Goal: Task Accomplishment & Management: Use online tool/utility

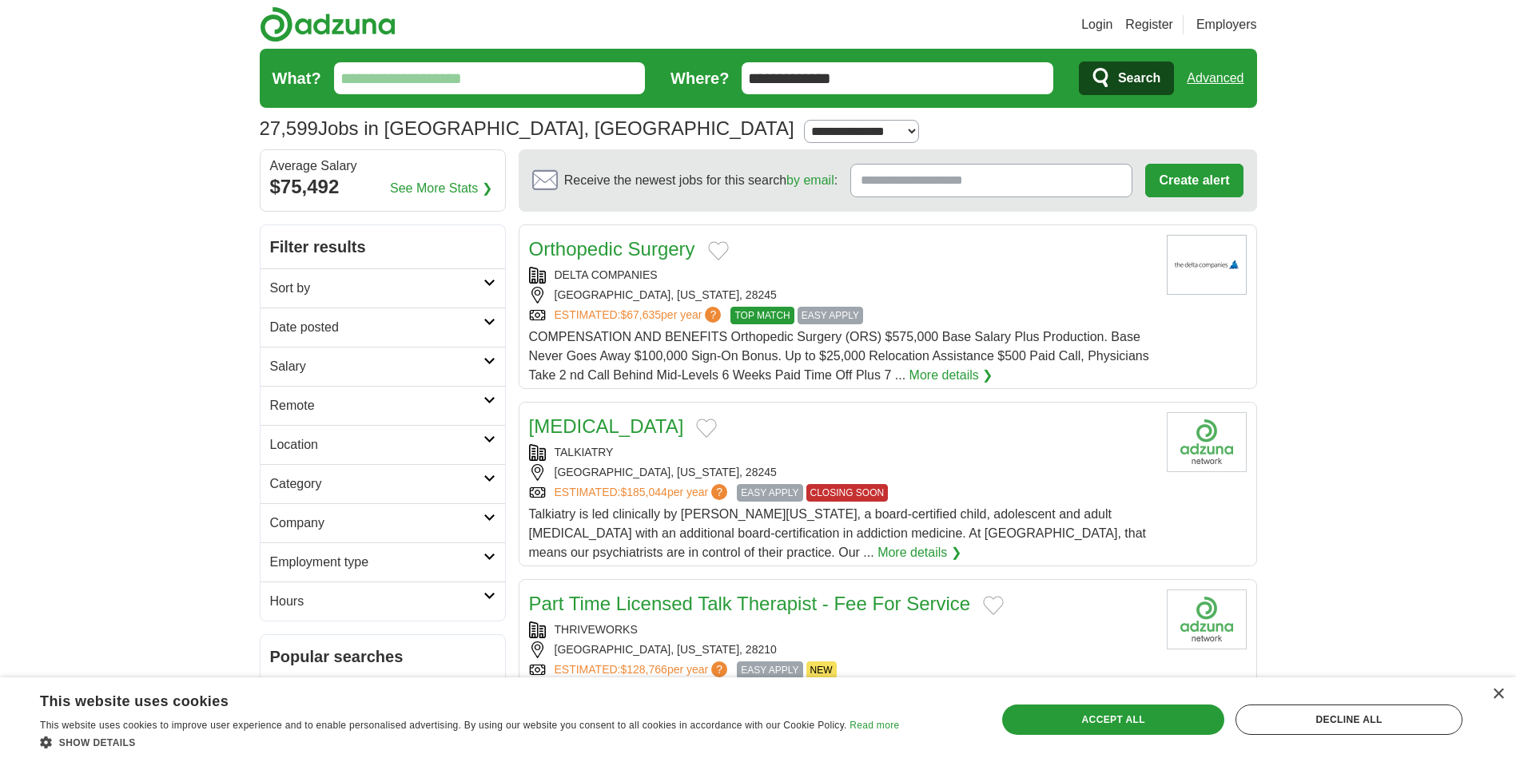
click at [545, 92] on input "What?" at bounding box center [490, 78] width 312 height 32
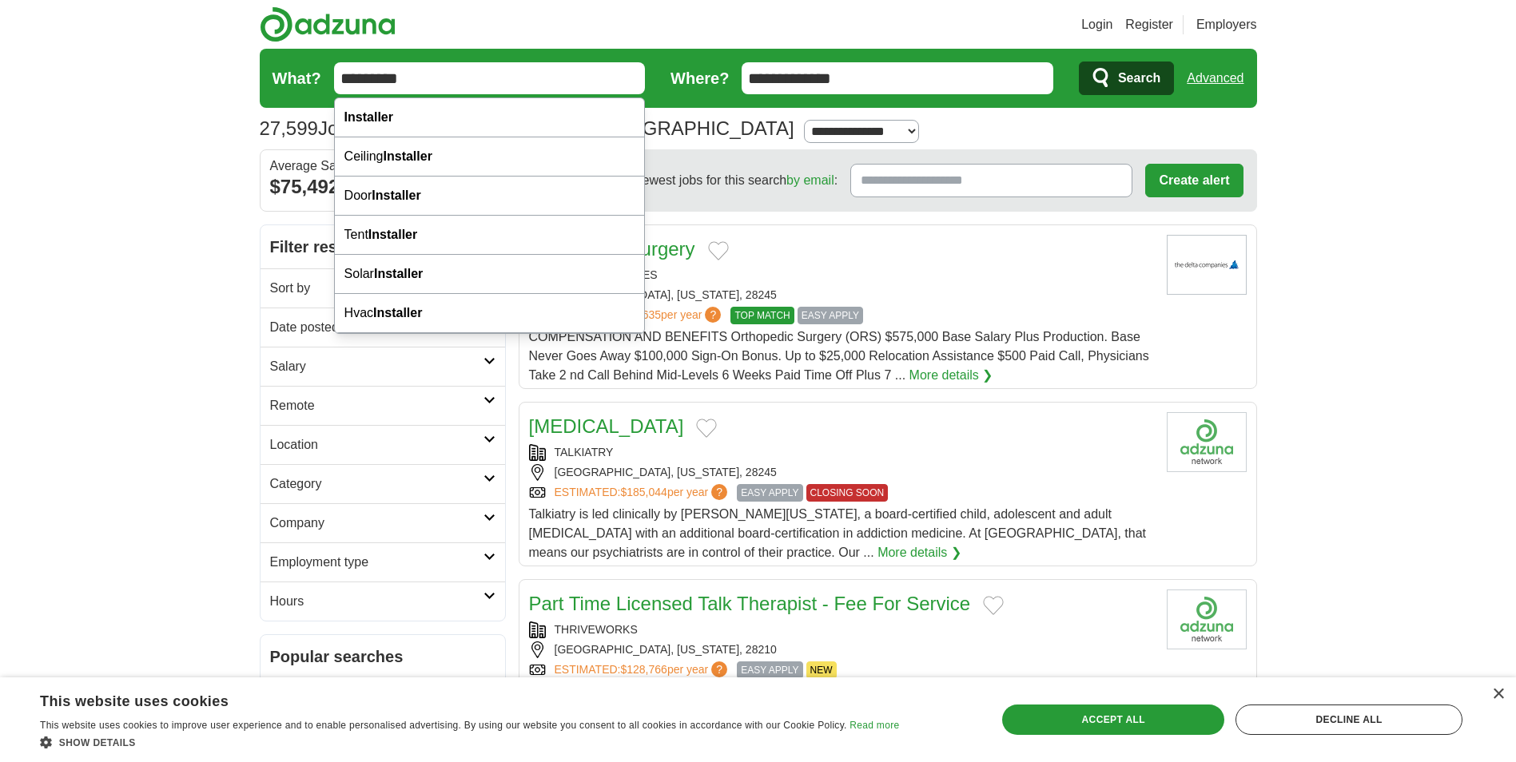
type input "*********"
click at [1079, 62] on button "Search" at bounding box center [1126, 79] width 95 height 34
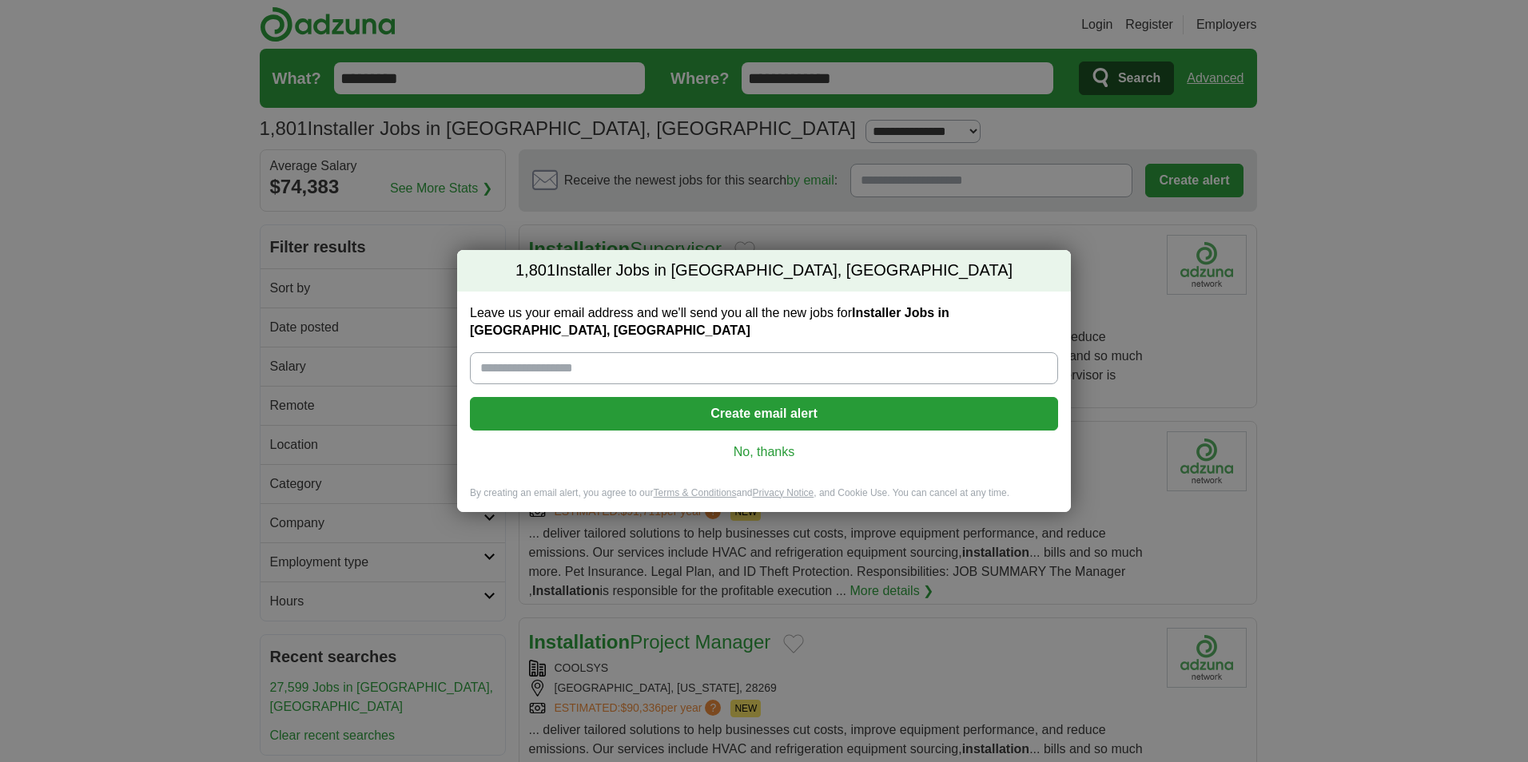
click at [773, 450] on link "No, thanks" at bounding box center [764, 452] width 562 height 18
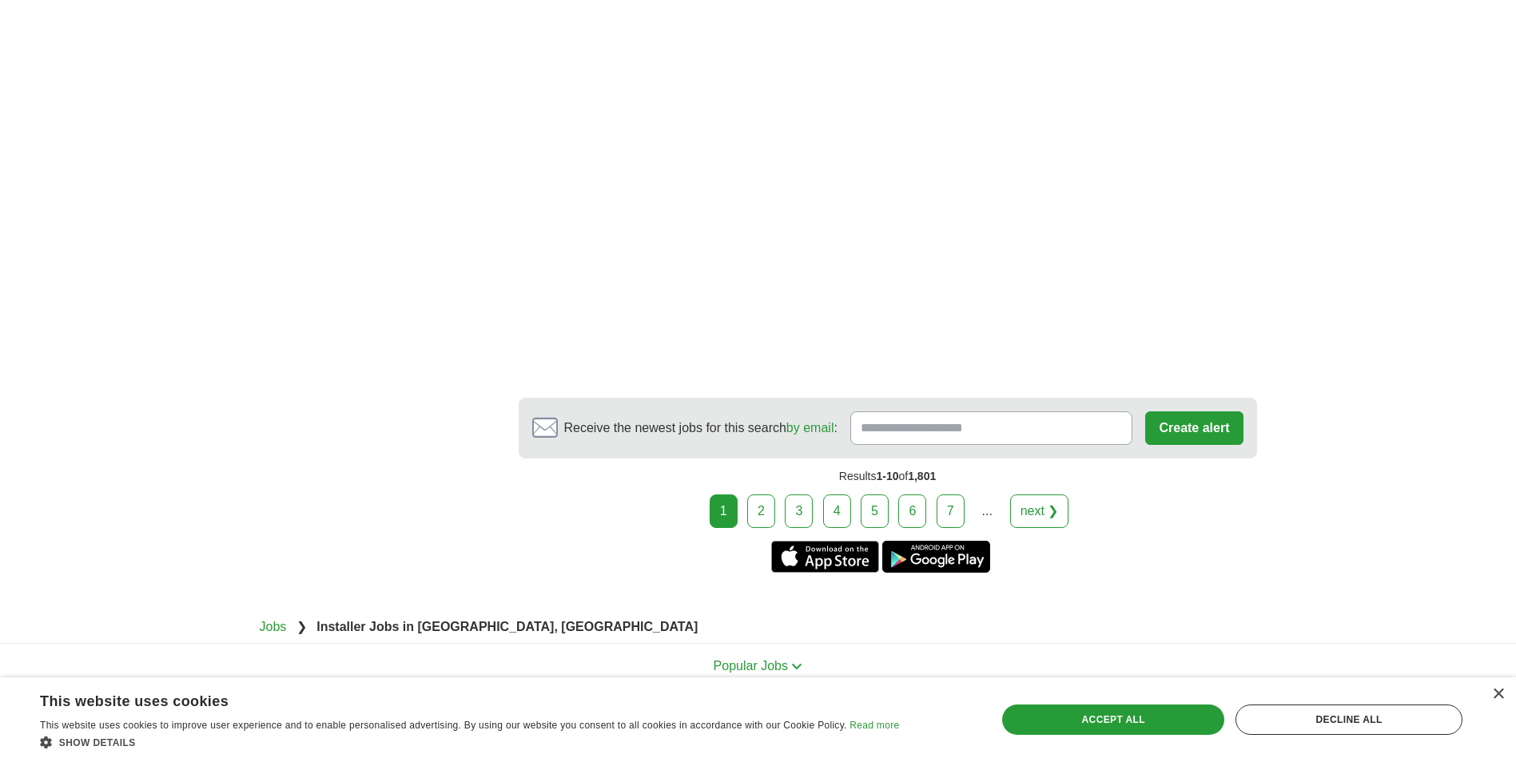
scroll to position [3036, 0]
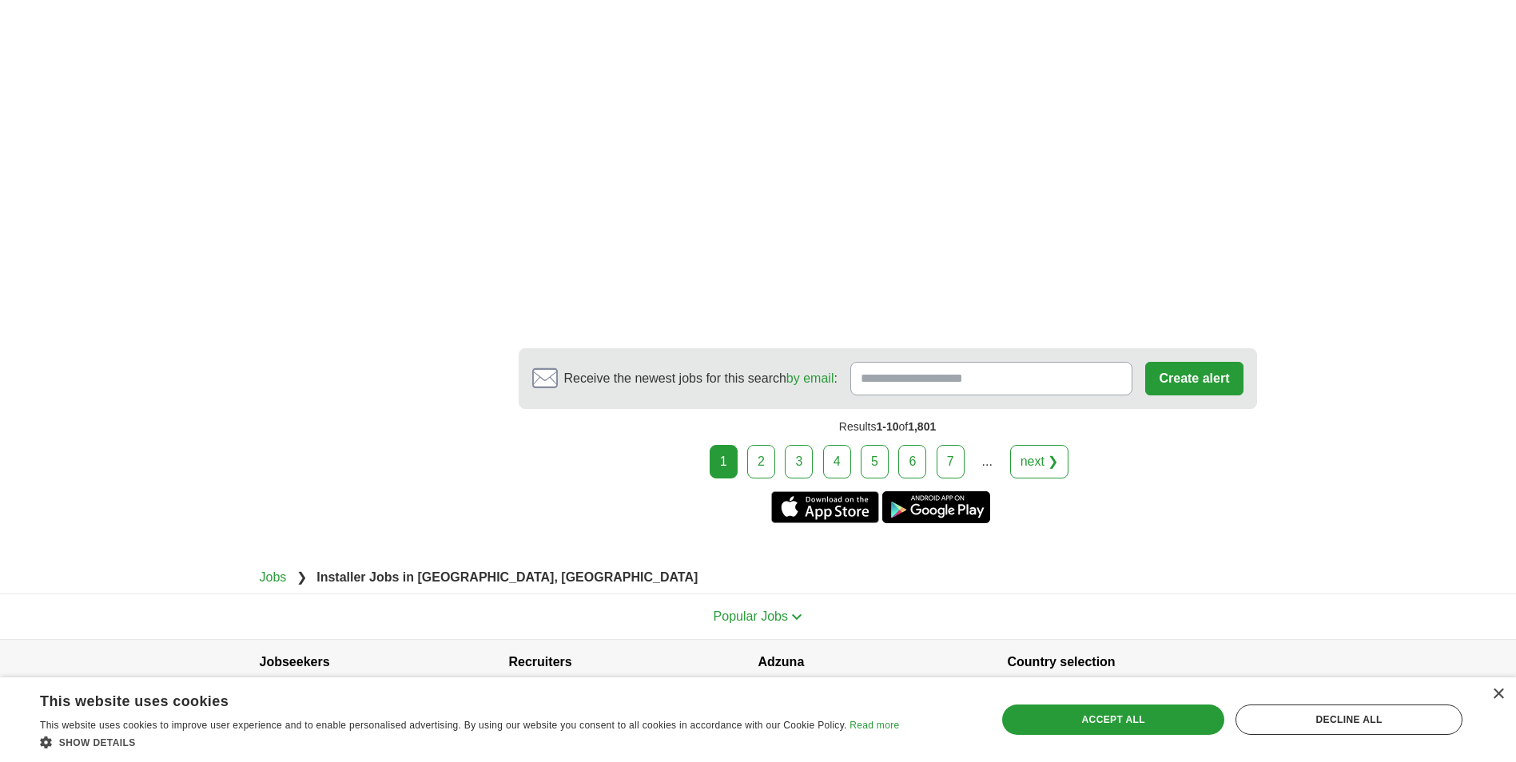
click at [756, 454] on link "2" at bounding box center [761, 462] width 28 height 34
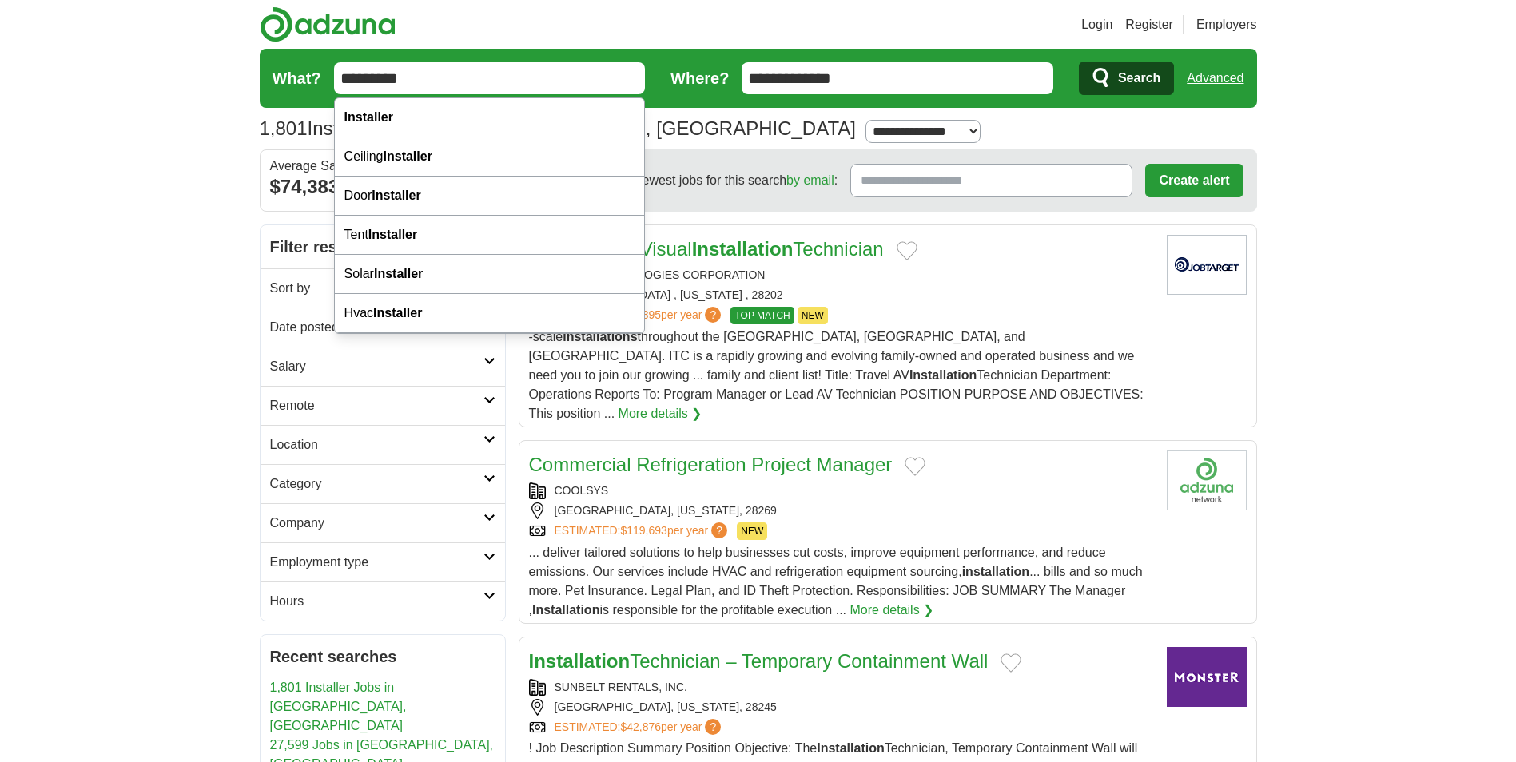
drag, startPoint x: 434, startPoint y: 82, endPoint x: -198, endPoint y: 27, distance: 634.4
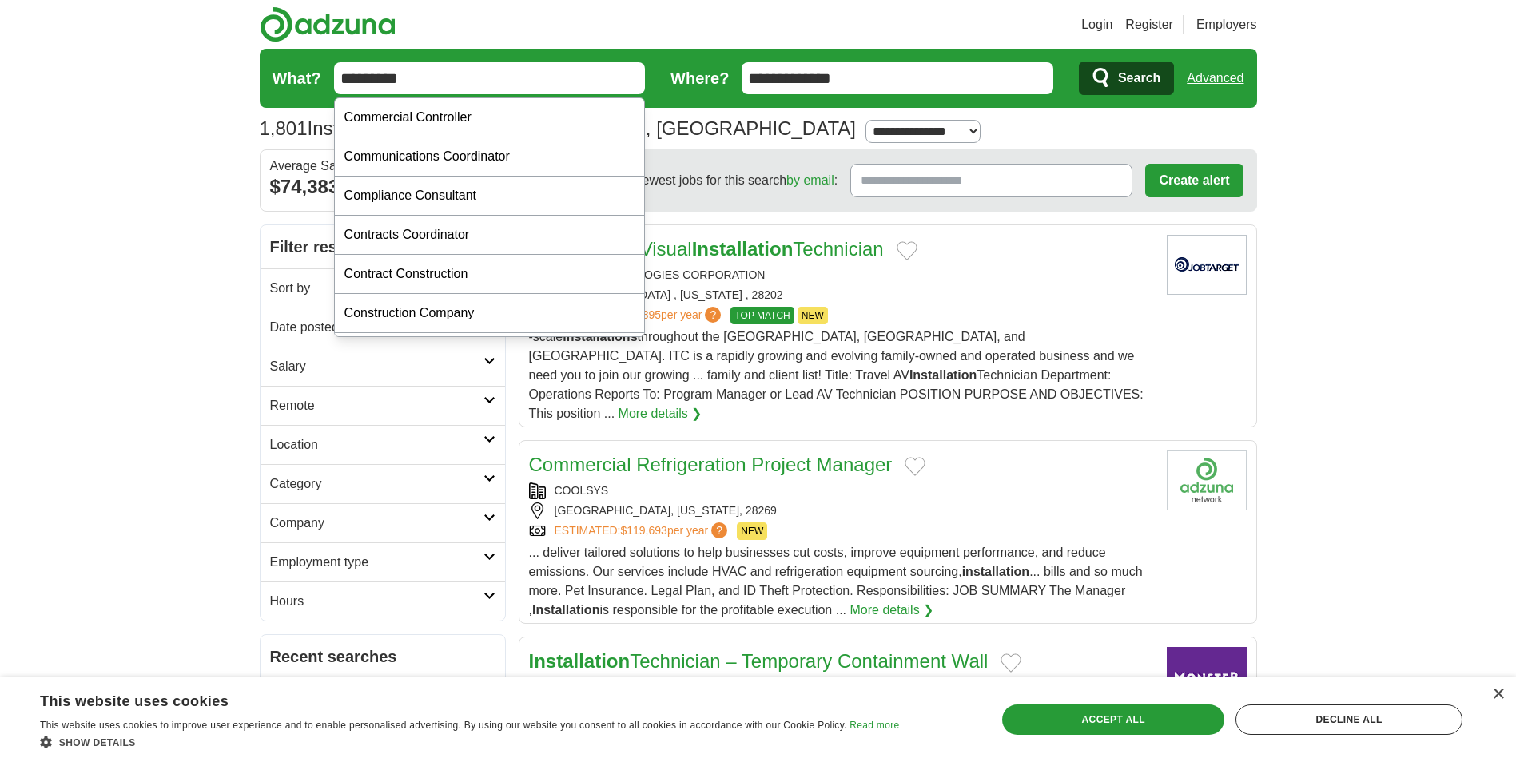
type input "*********"
click at [1079, 62] on button "Search" at bounding box center [1126, 79] width 95 height 34
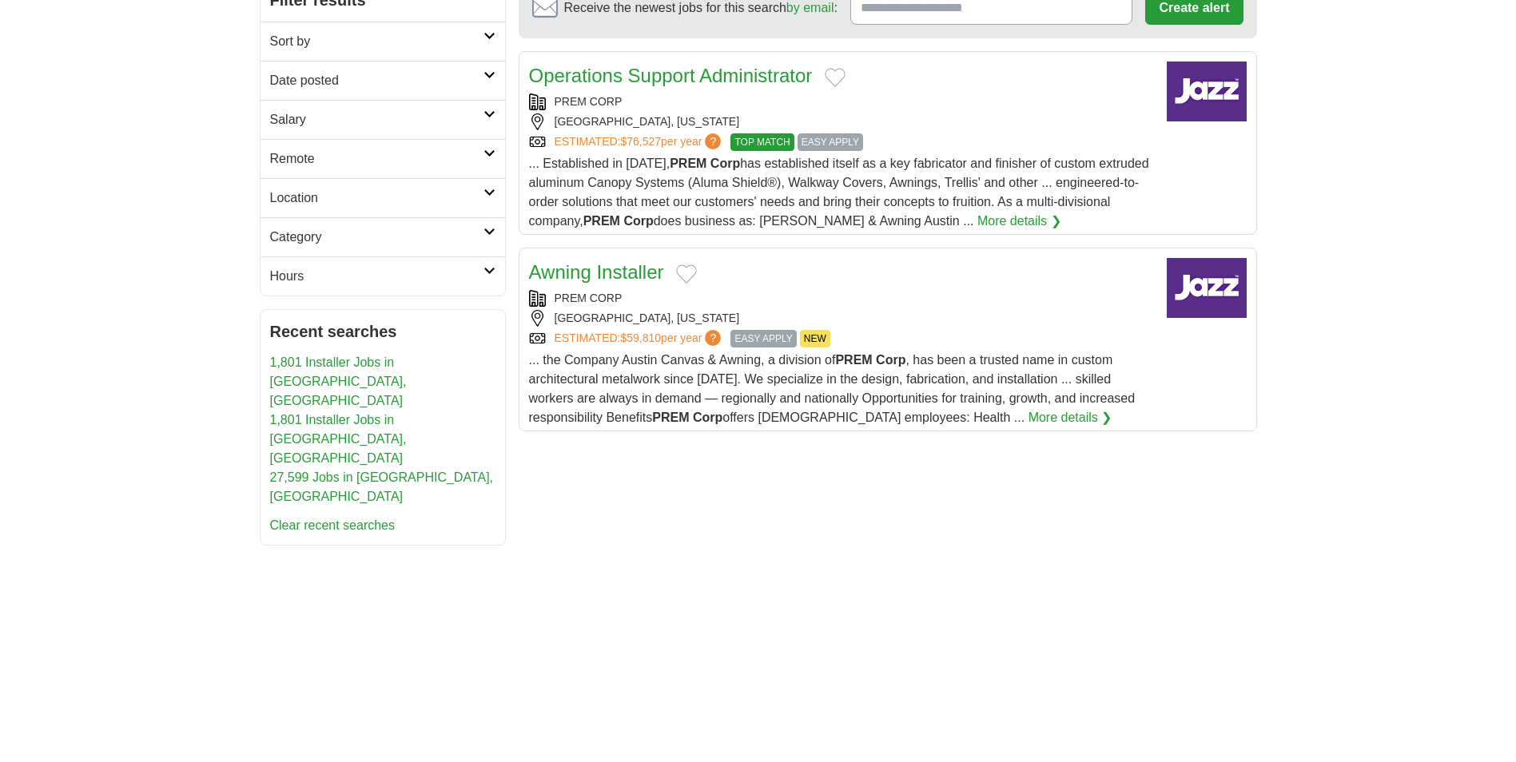
scroll to position [240, 0]
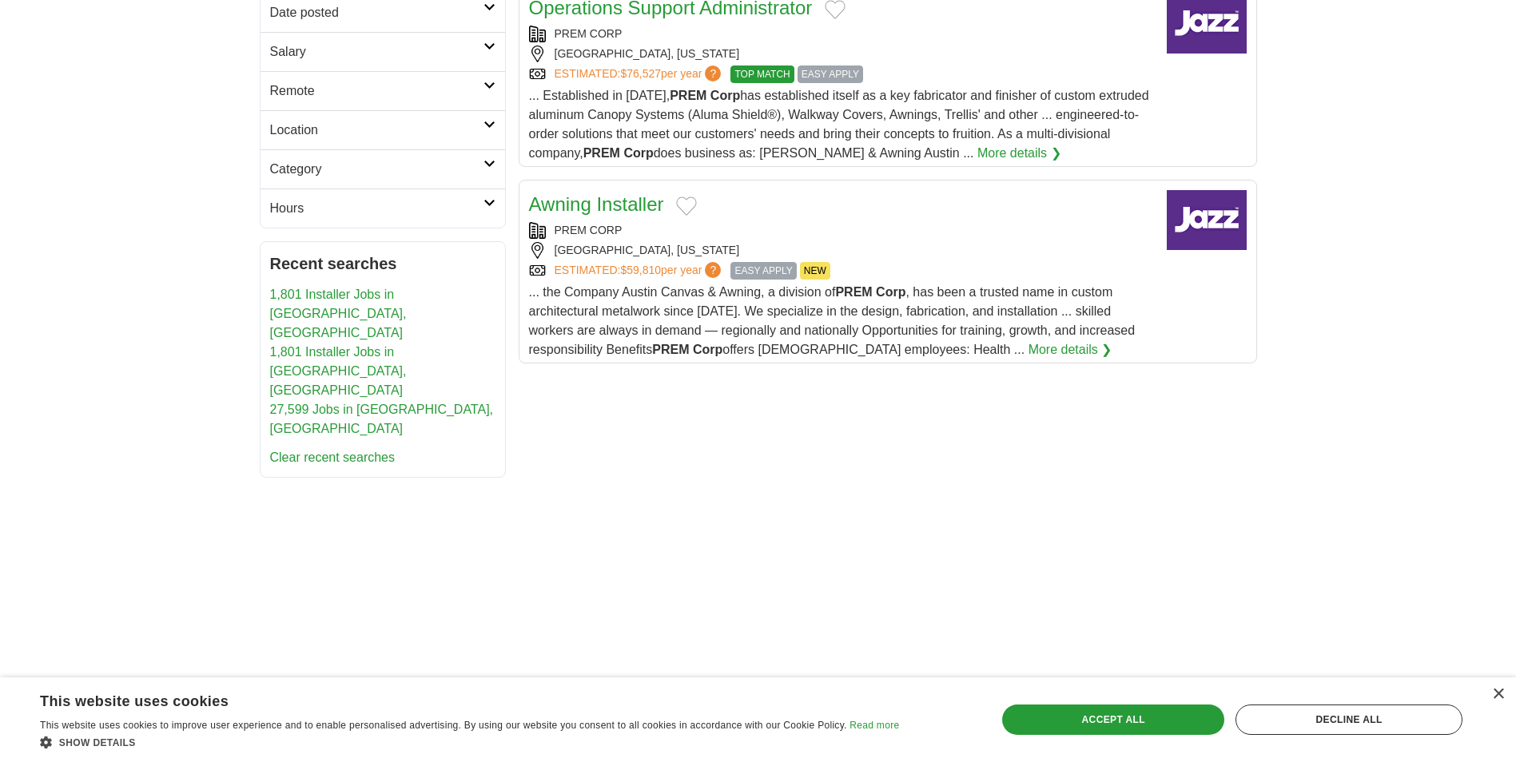
click at [622, 201] on link "Awning Installer" at bounding box center [596, 204] width 135 height 22
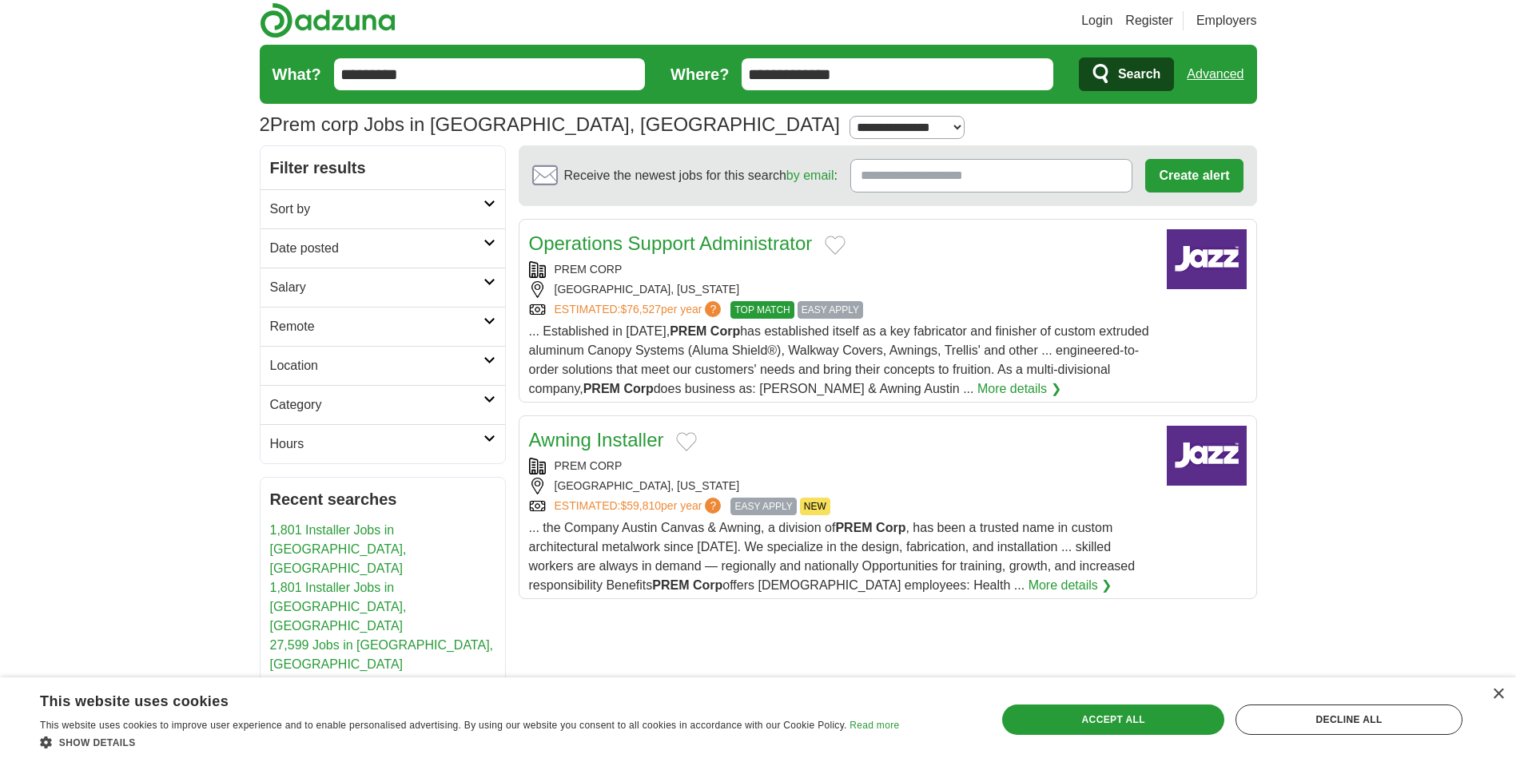
scroll to position [0, 0]
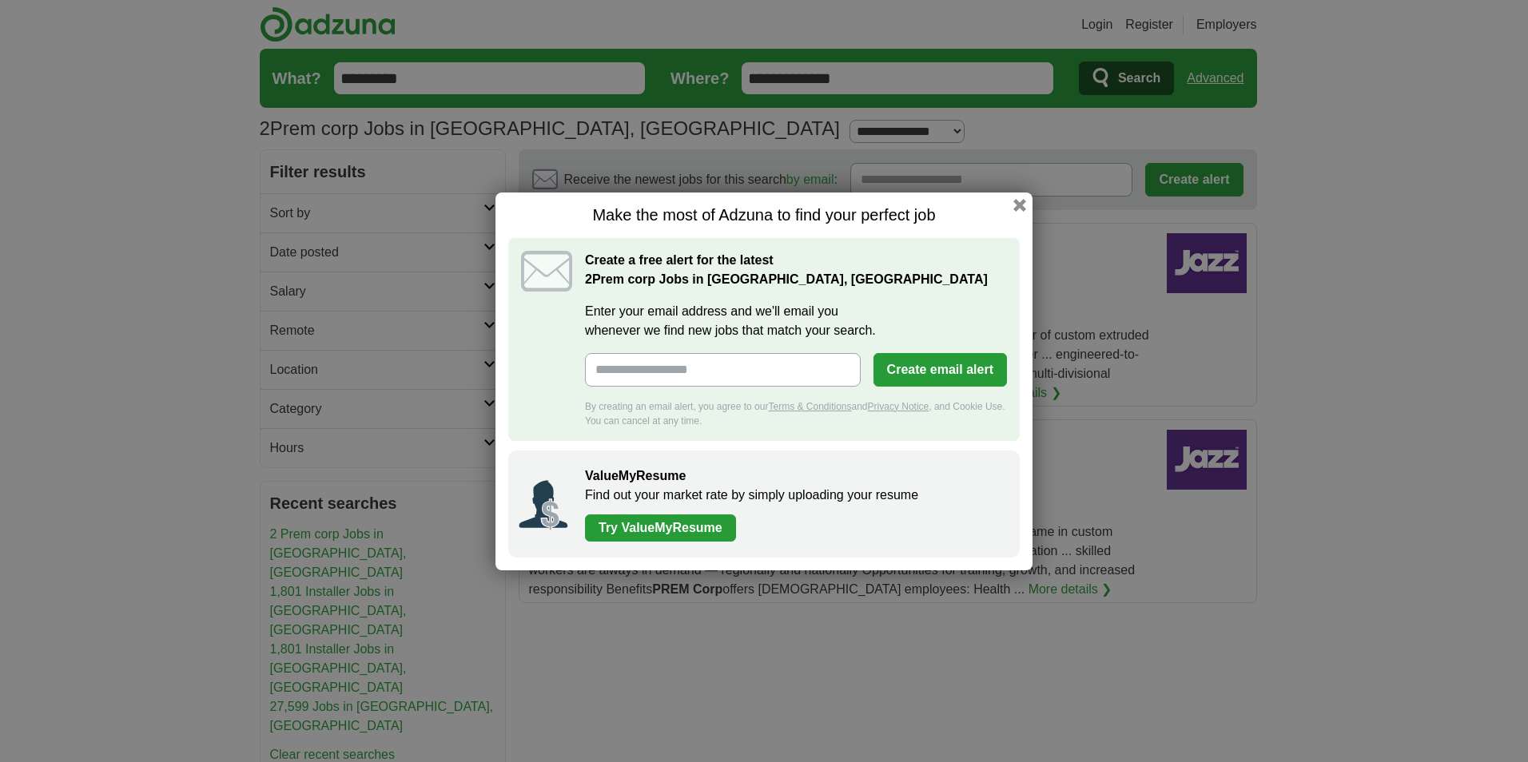
click at [1017, 209] on button "button" at bounding box center [1019, 205] width 13 height 13
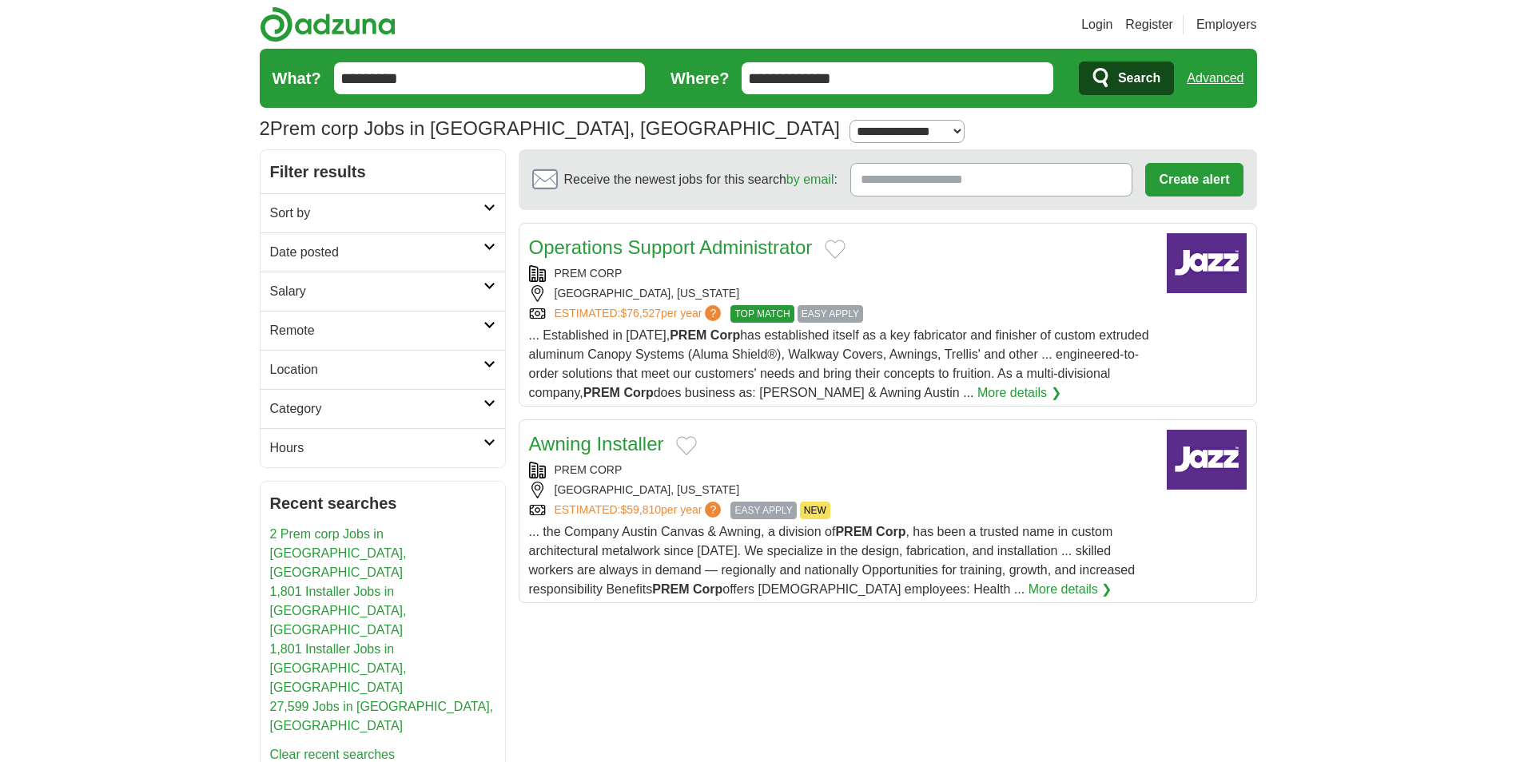
click at [599, 449] on link "Awning Installer" at bounding box center [596, 444] width 135 height 22
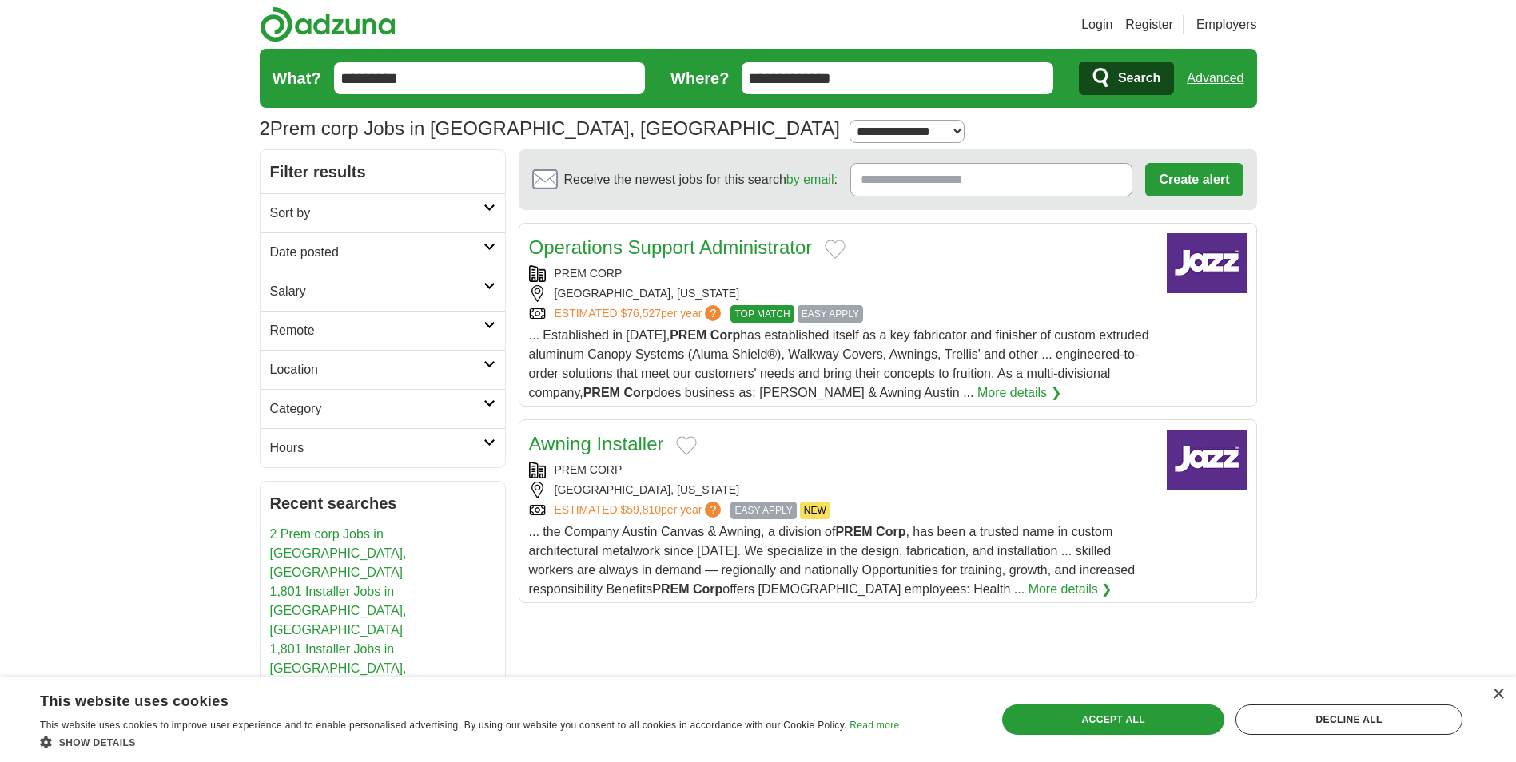
click at [635, 237] on link "Operations Support Administrator" at bounding box center [671, 247] width 284 height 22
